Goal: Transaction & Acquisition: Purchase product/service

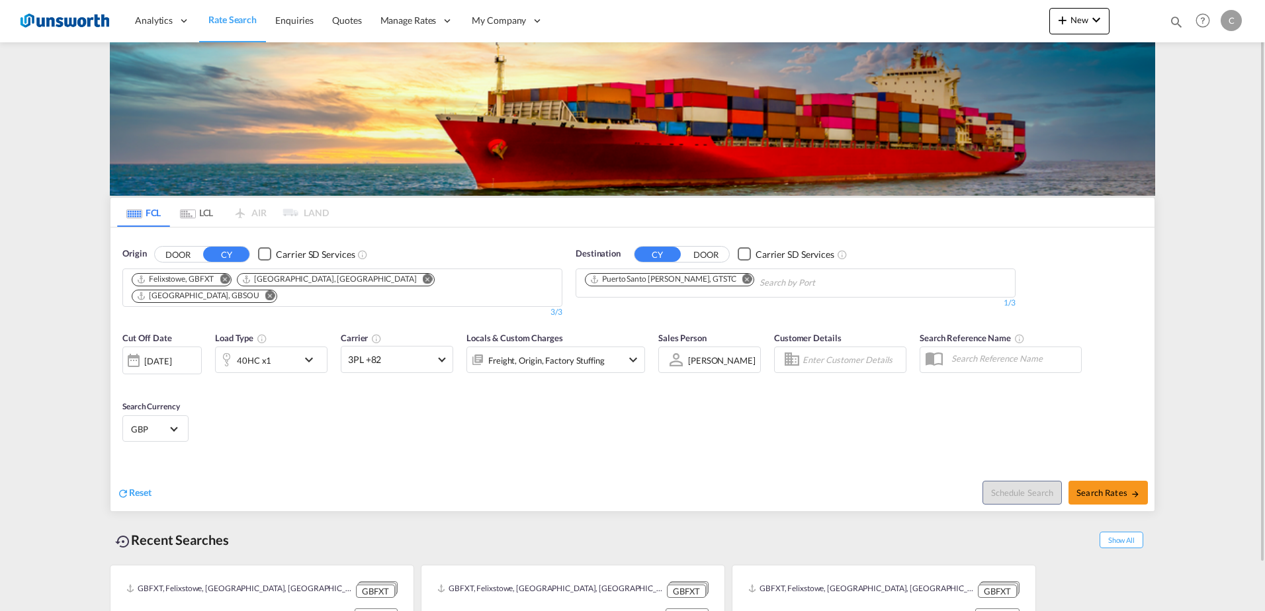
click at [747, 277] on md-icon "Remove" at bounding box center [747, 279] width 10 height 10
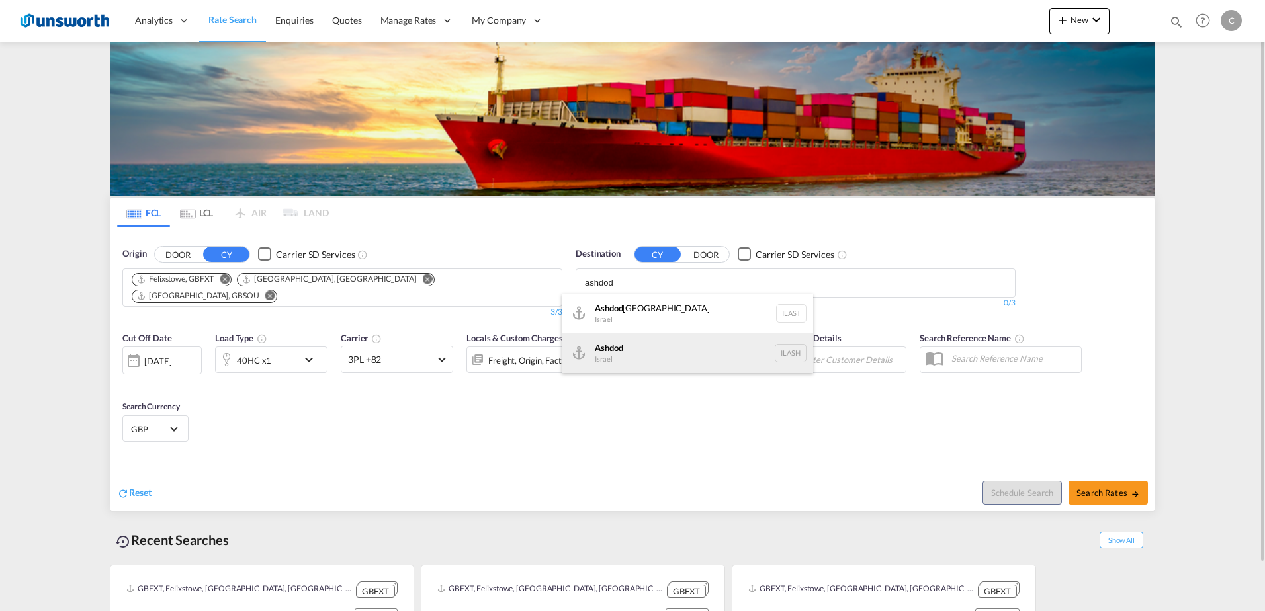
type input "ashdod"
click at [671, 359] on div "Ashdod [GEOGRAPHIC_DATA] [GEOGRAPHIC_DATA]" at bounding box center [687, 354] width 251 height 40
click at [443, 355] on span at bounding box center [441, 358] width 7 height 7
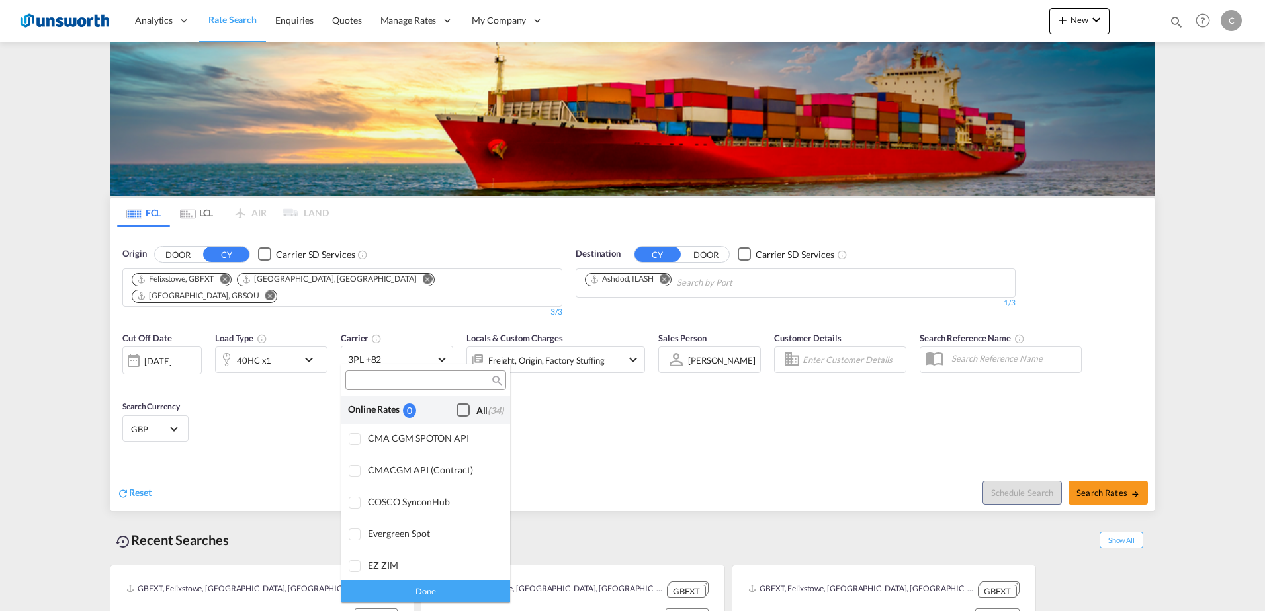
click at [457, 411] on div "Checkbox No Ink" at bounding box center [463, 410] width 13 height 13
click at [453, 594] on div "Done" at bounding box center [425, 591] width 169 height 23
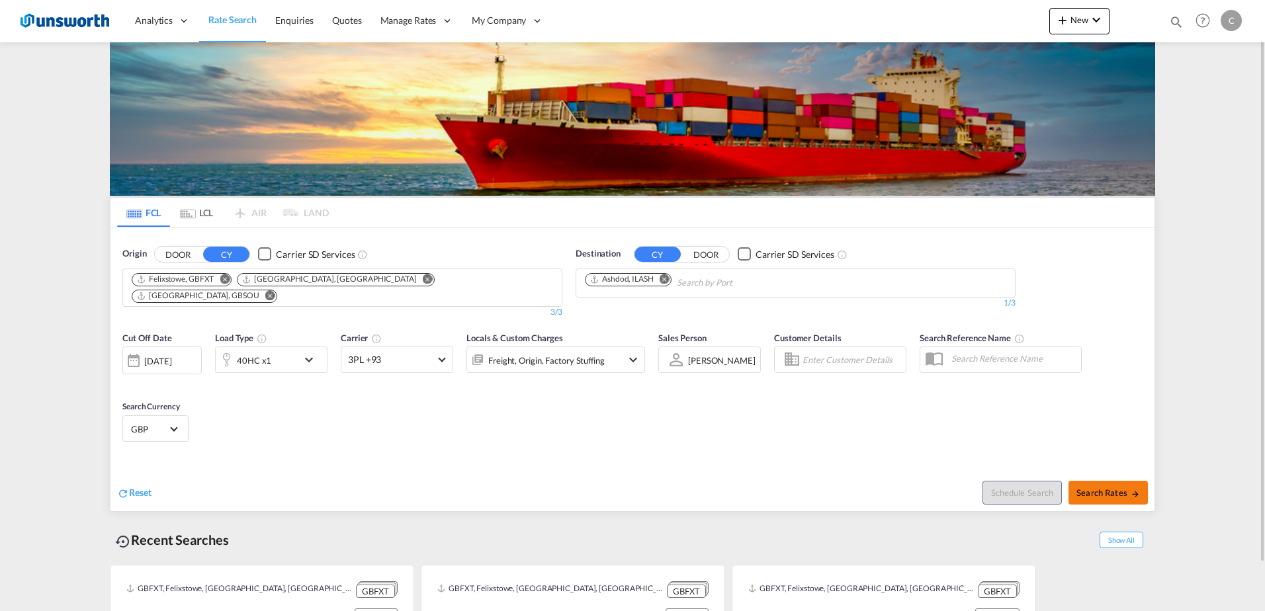
click at [1114, 488] on span "Search Rates" at bounding box center [1109, 493] width 64 height 11
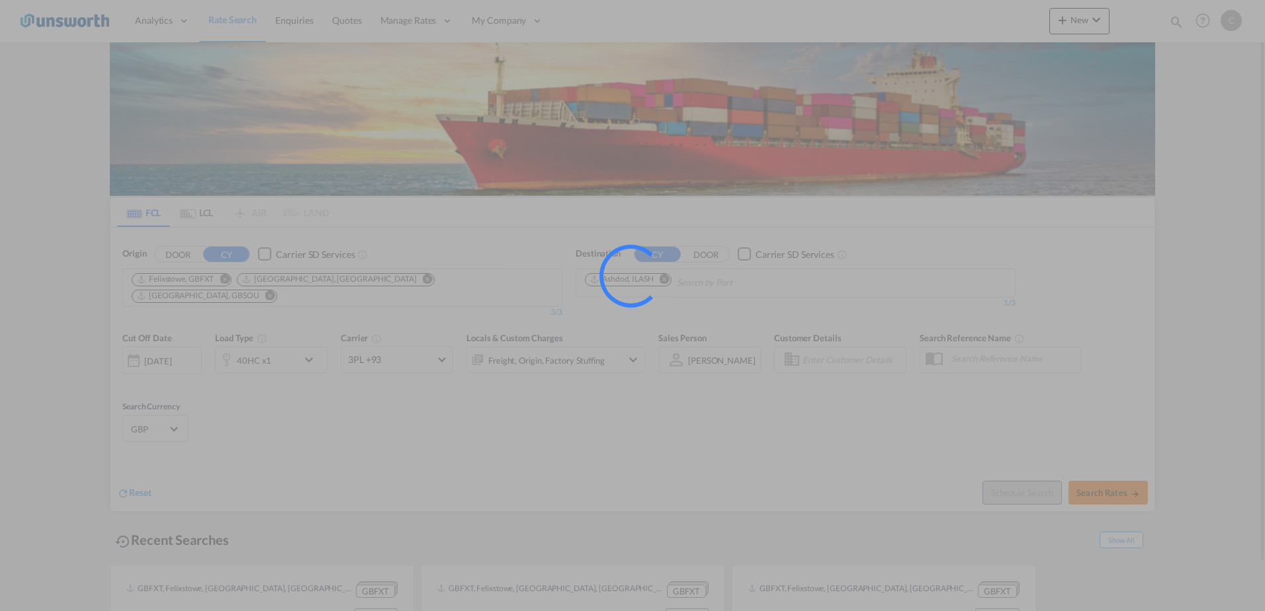
type input "GBFXT,GBLGP,GBSOU to ILASH / [DATE]"
